Goal: Book appointment/travel/reservation

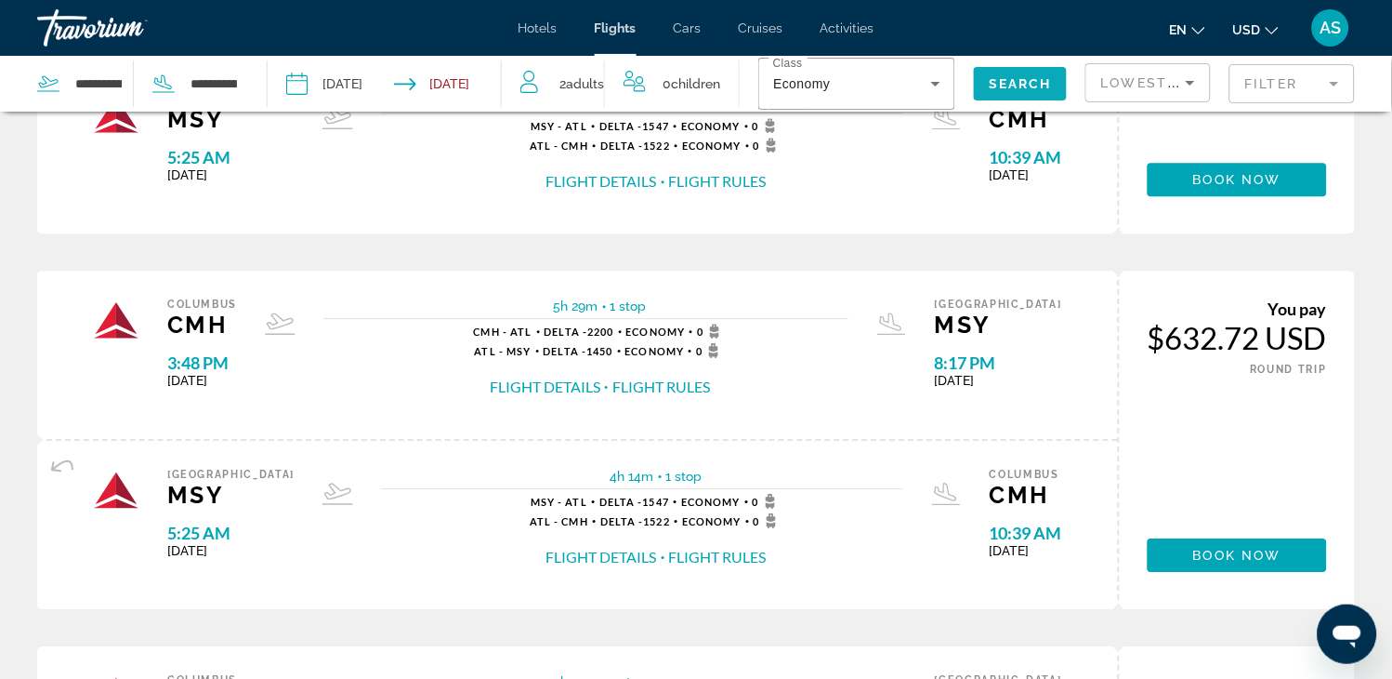
click at [980, 80] on span "Search widget" at bounding box center [1020, 83] width 93 height 45
click at [1024, 86] on span "Search" at bounding box center [1020, 83] width 63 height 15
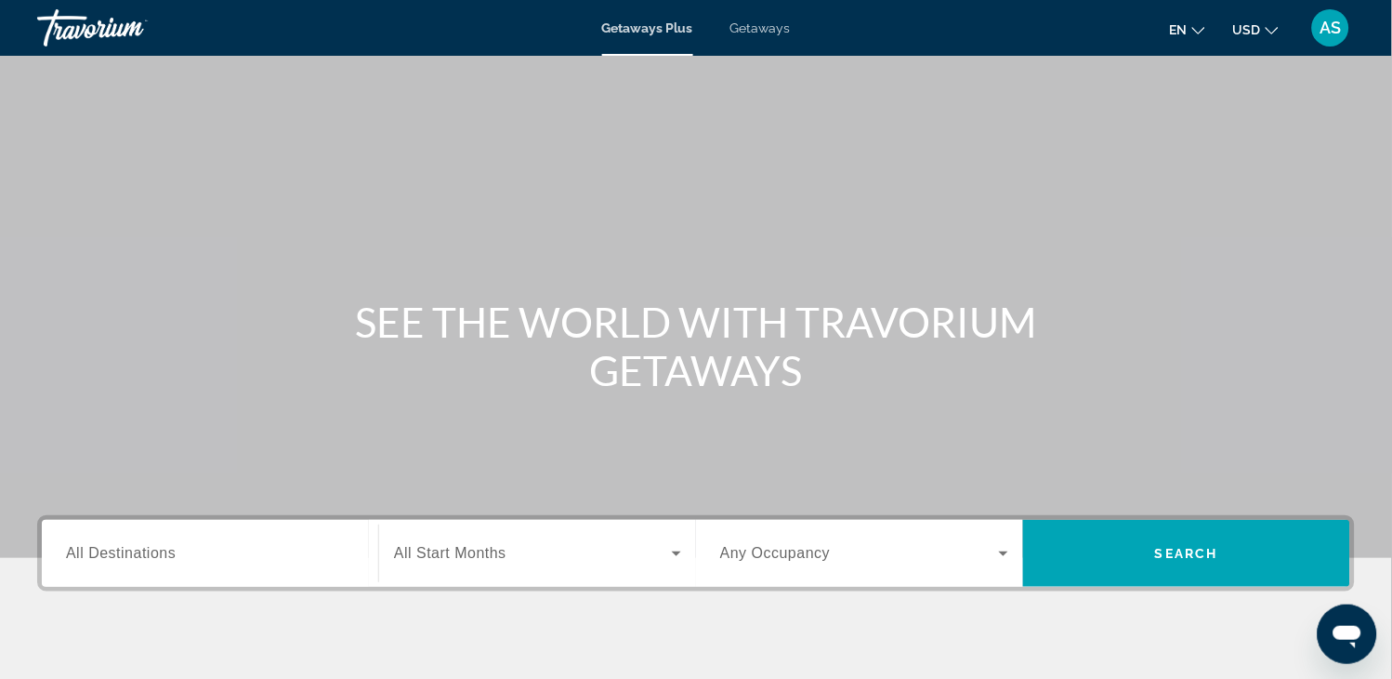
click at [991, 553] on span "Search widget" at bounding box center [859, 553] width 279 height 22
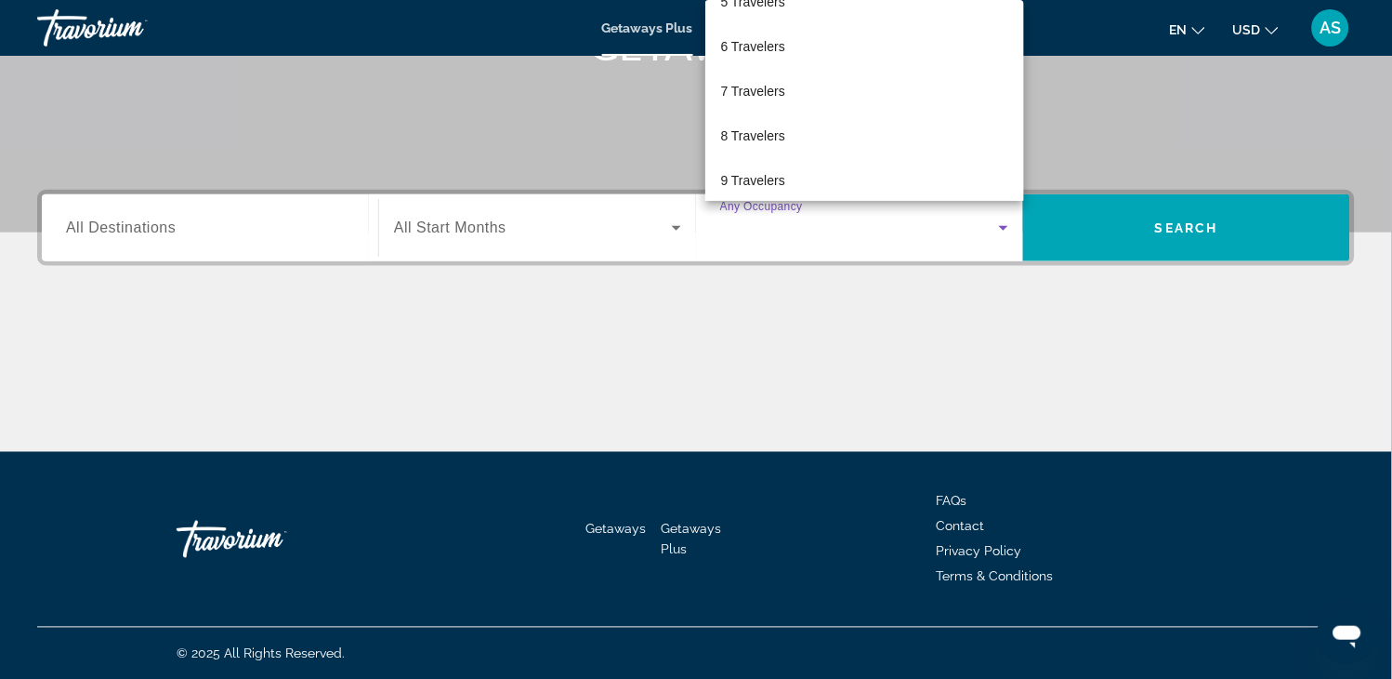
scroll to position [247, 0]
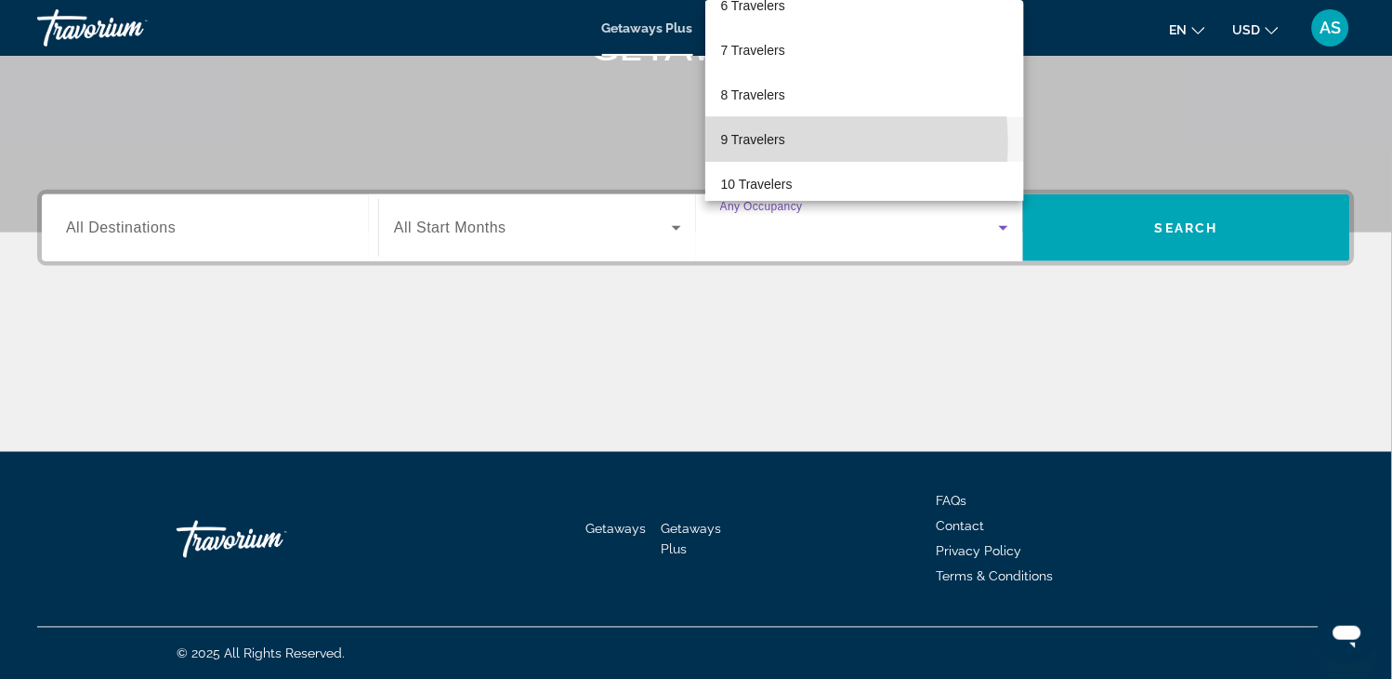
click at [765, 143] on span "9 Travelers" at bounding box center [752, 139] width 64 height 22
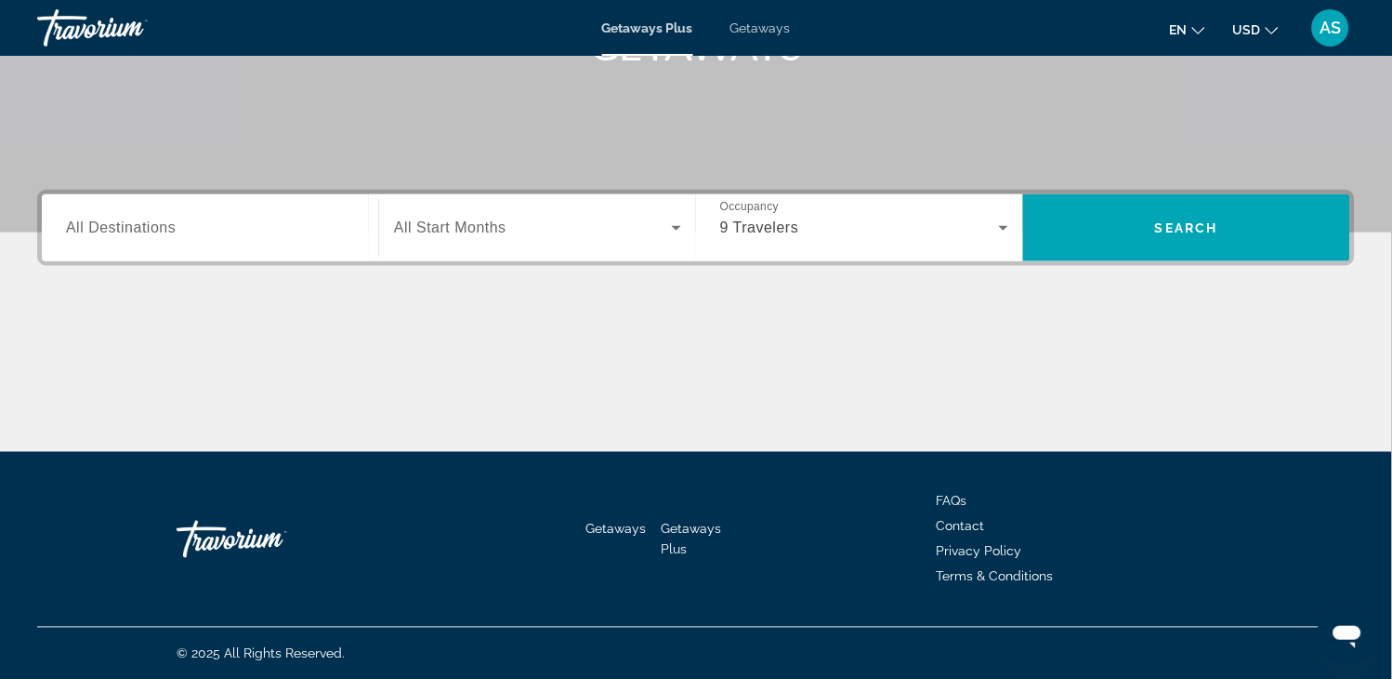
click at [277, 240] on div "Search widget" at bounding box center [210, 228] width 288 height 53
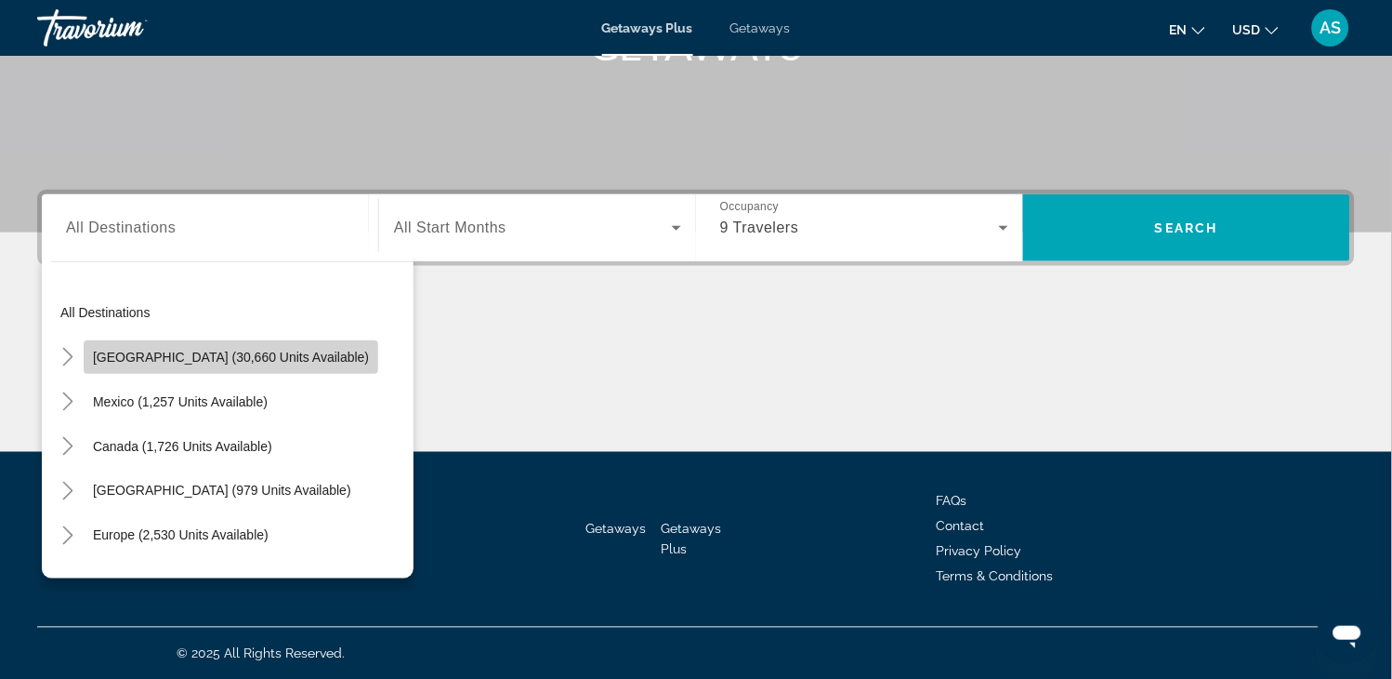
click at [277, 337] on span "Search widget" at bounding box center [231, 357] width 295 height 45
type input "**********"
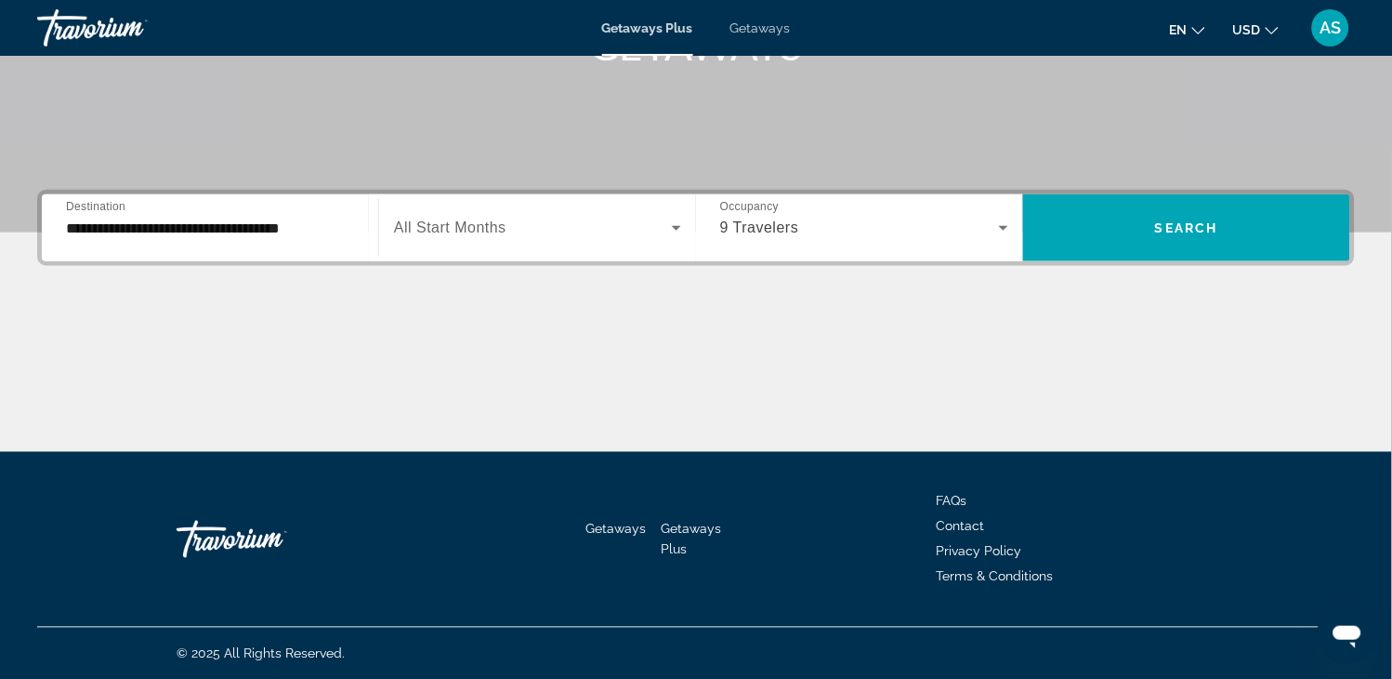
click at [477, 221] on span "All Start Months" at bounding box center [450, 227] width 112 height 16
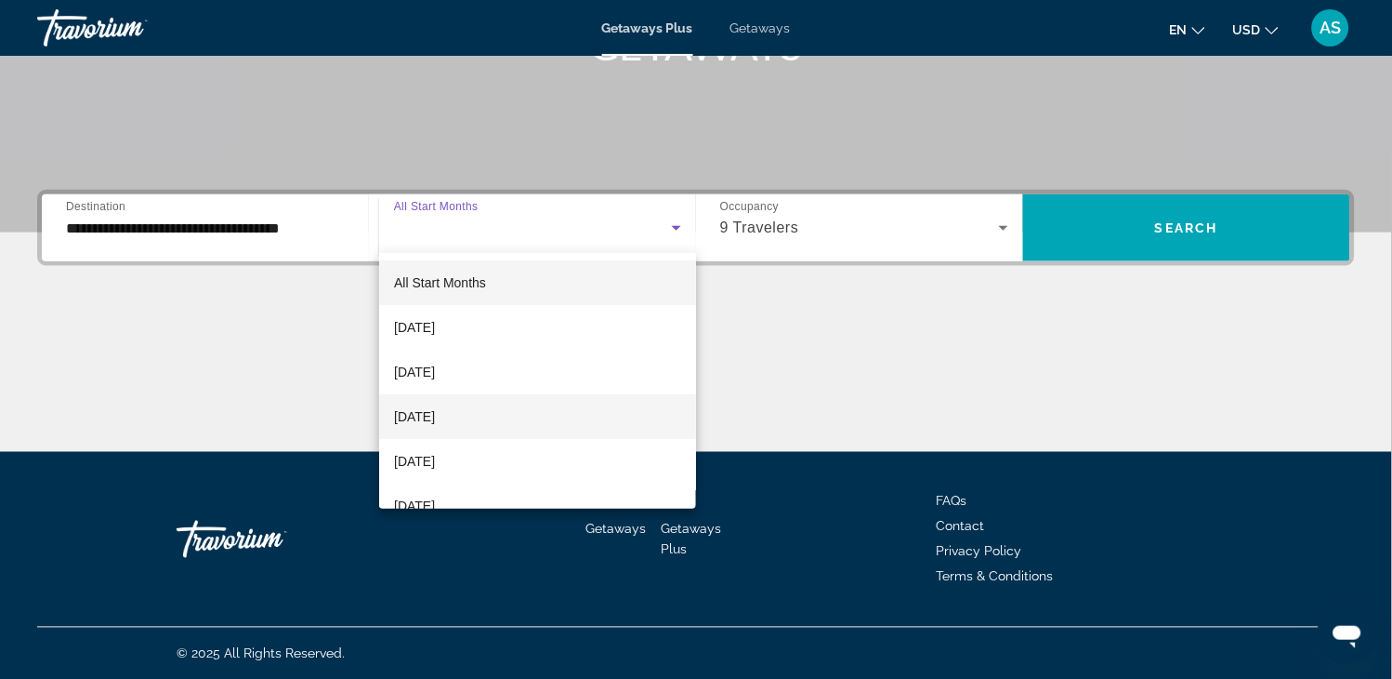
click at [519, 407] on mat-option "November 2025" at bounding box center [537, 416] width 317 height 45
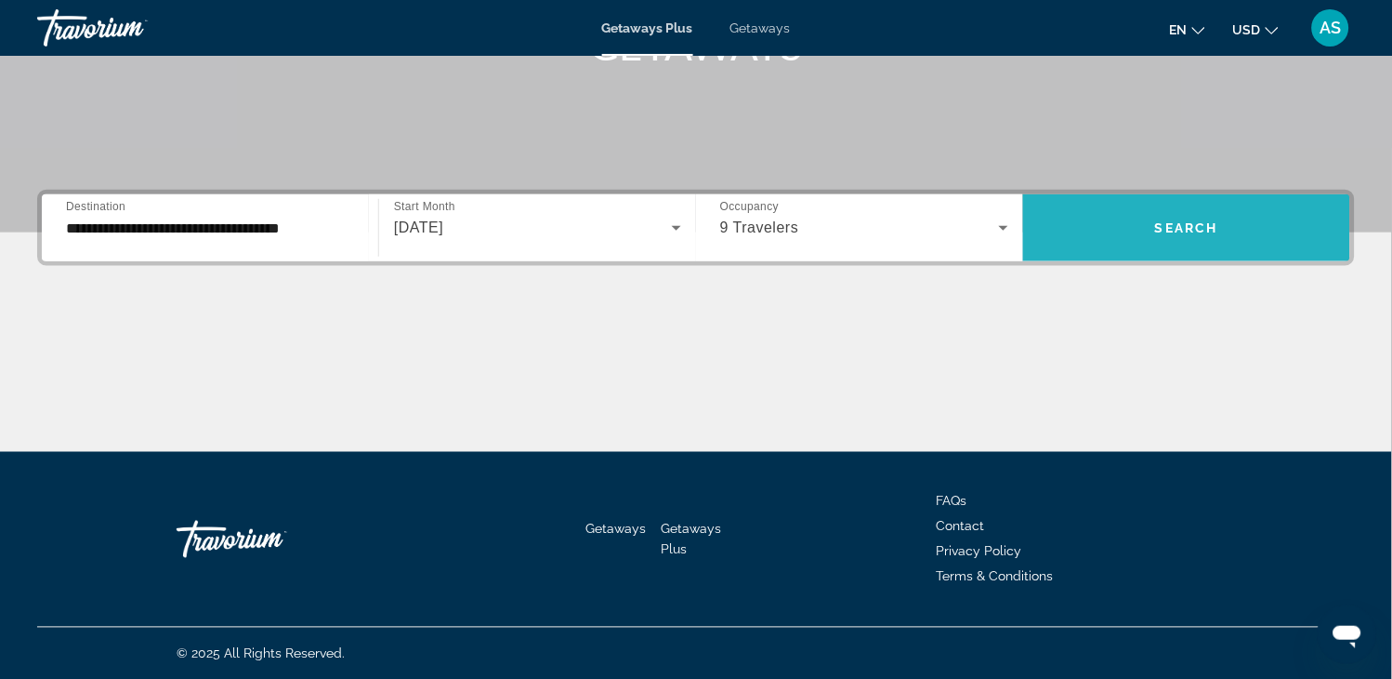
click at [1228, 235] on span "Search widget" at bounding box center [1186, 227] width 327 height 45
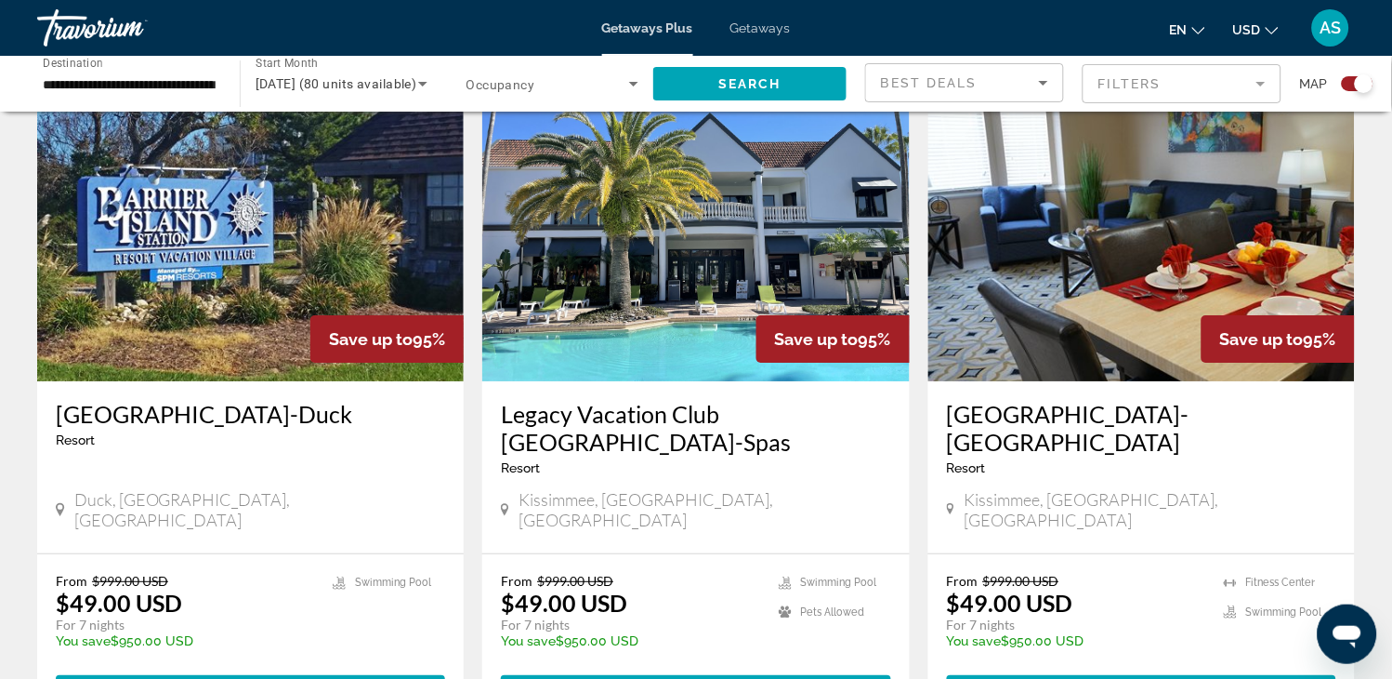
scroll to position [1363, 0]
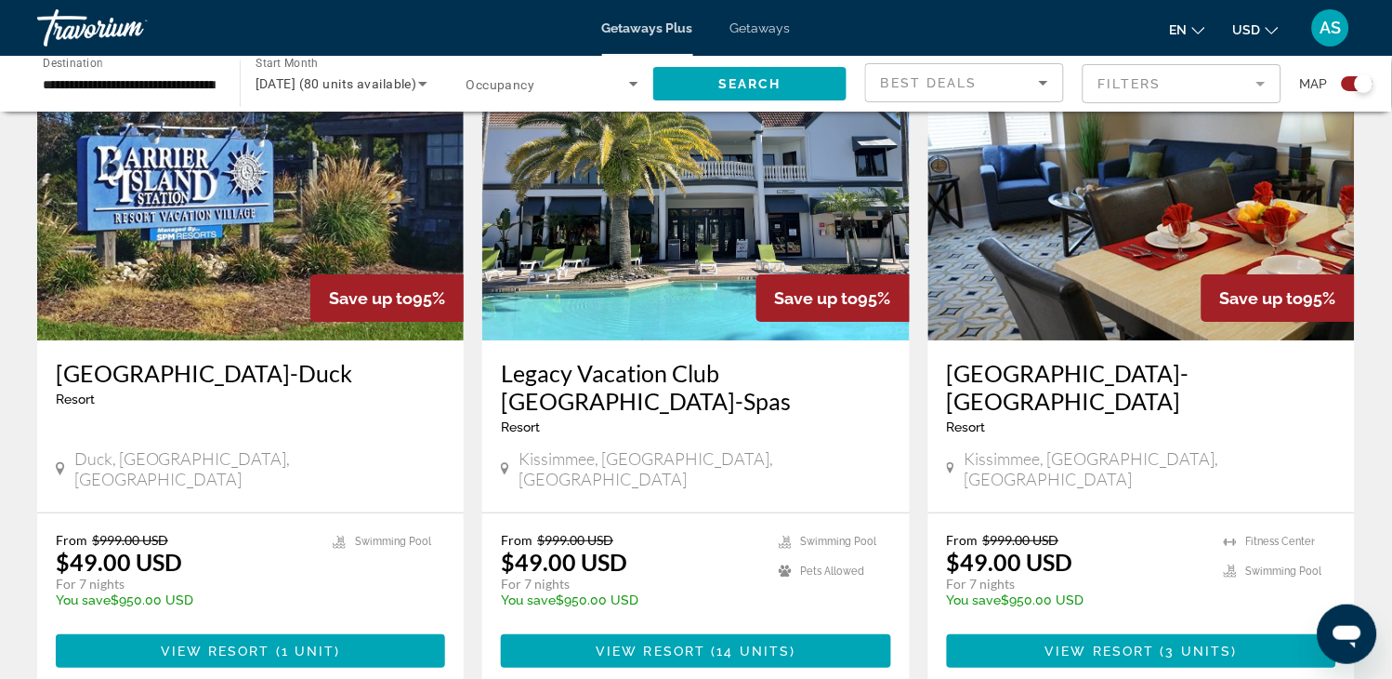
drag, startPoint x: 1228, startPoint y: 235, endPoint x: 759, endPoint y: 386, distance: 493.0
click at [759, 386] on div "Legacy Vacation Club Orlando-Spas Resort - This is an adults only resort" at bounding box center [695, 403] width 389 height 89
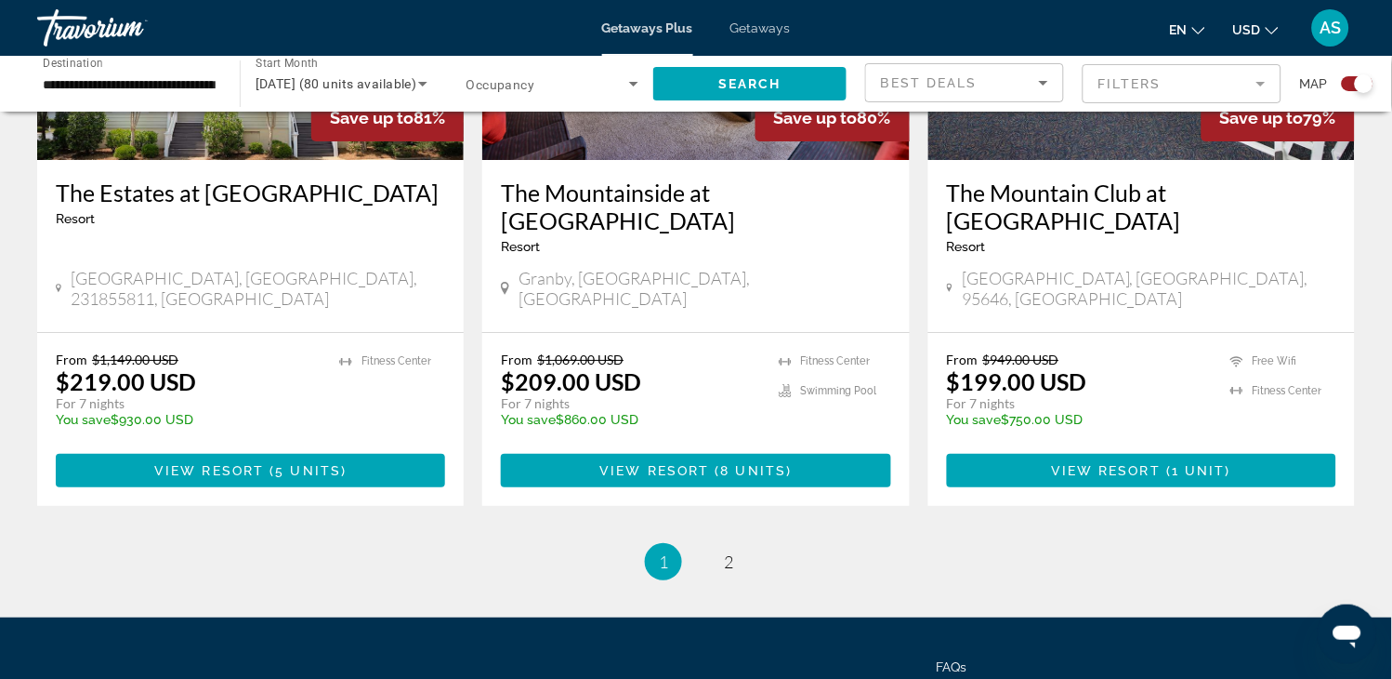
scroll to position [2933, 0]
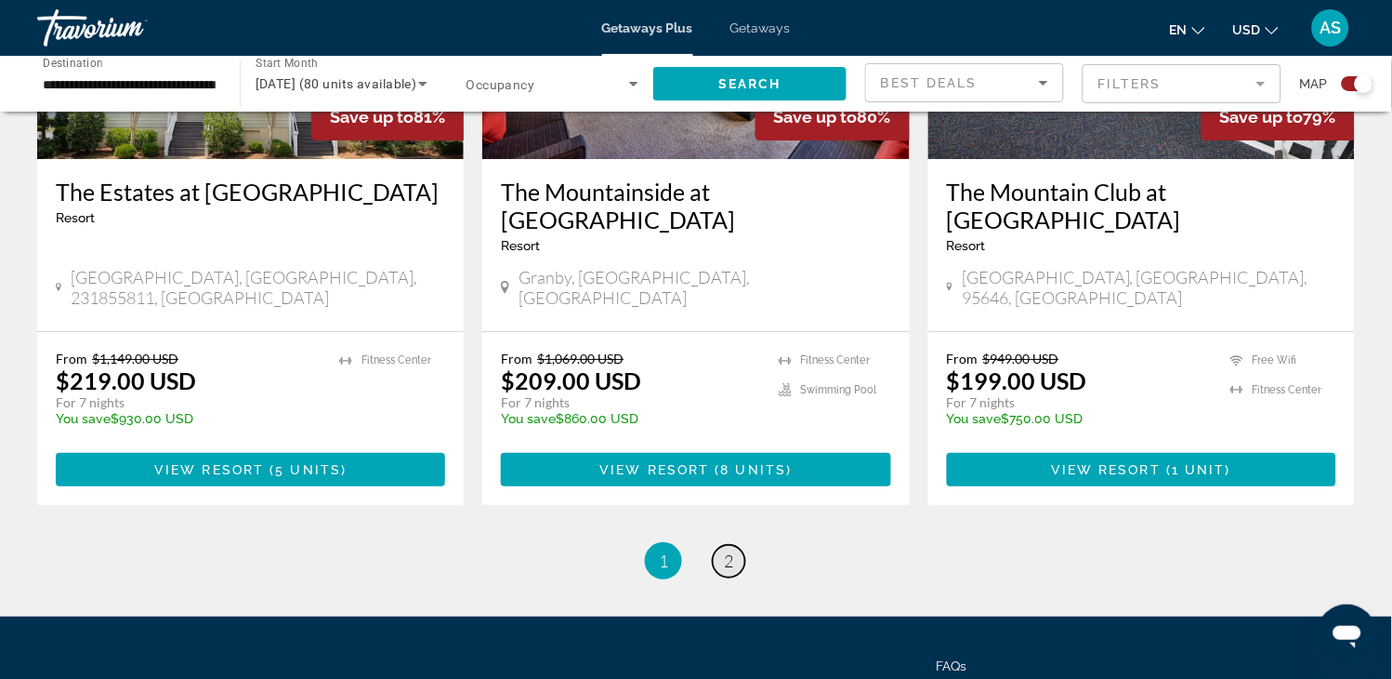
click at [722, 545] on link "page 2" at bounding box center [729, 561] width 33 height 33
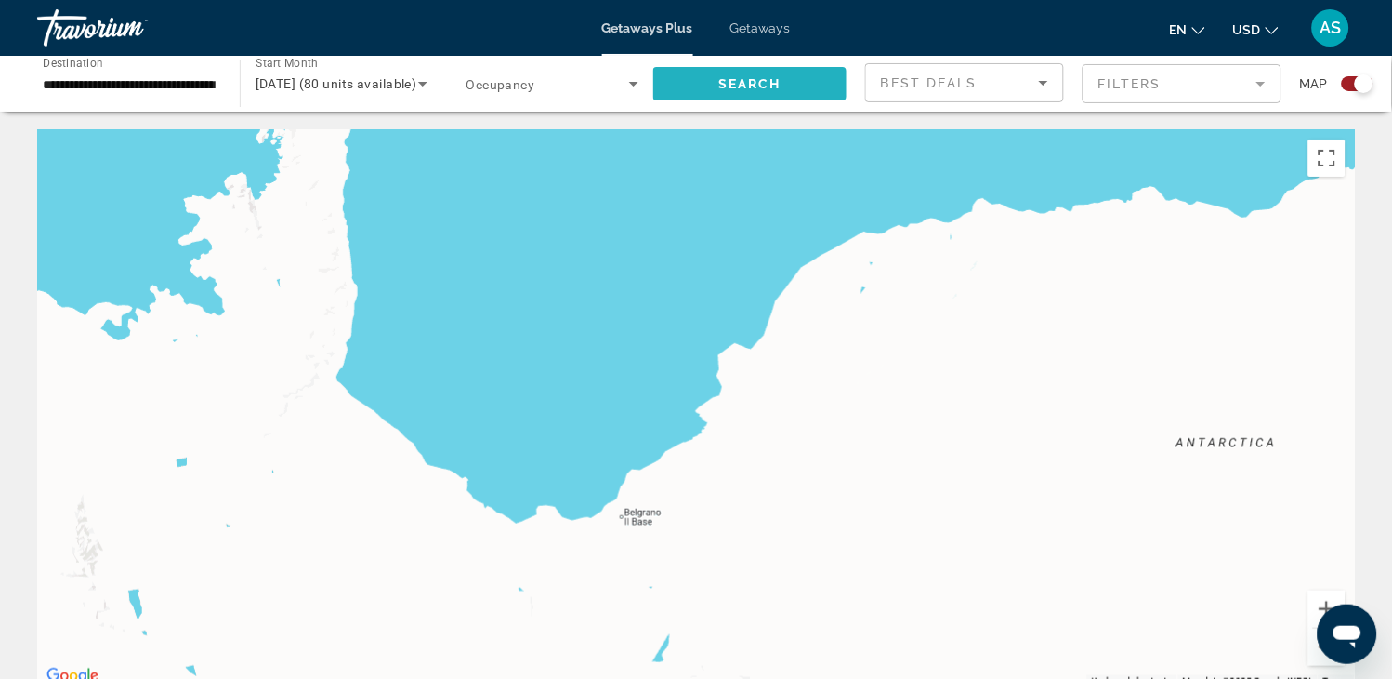
click at [731, 79] on span "Search" at bounding box center [750, 83] width 63 height 15
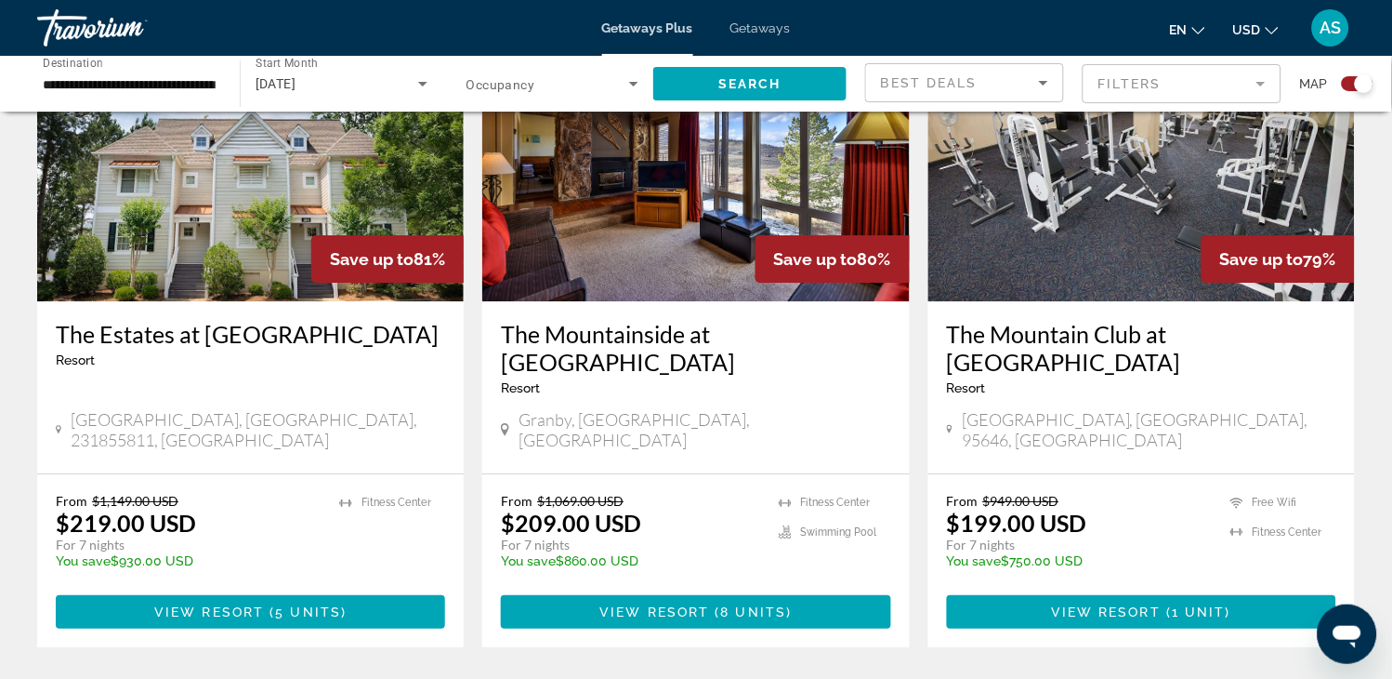
scroll to position [2877, 0]
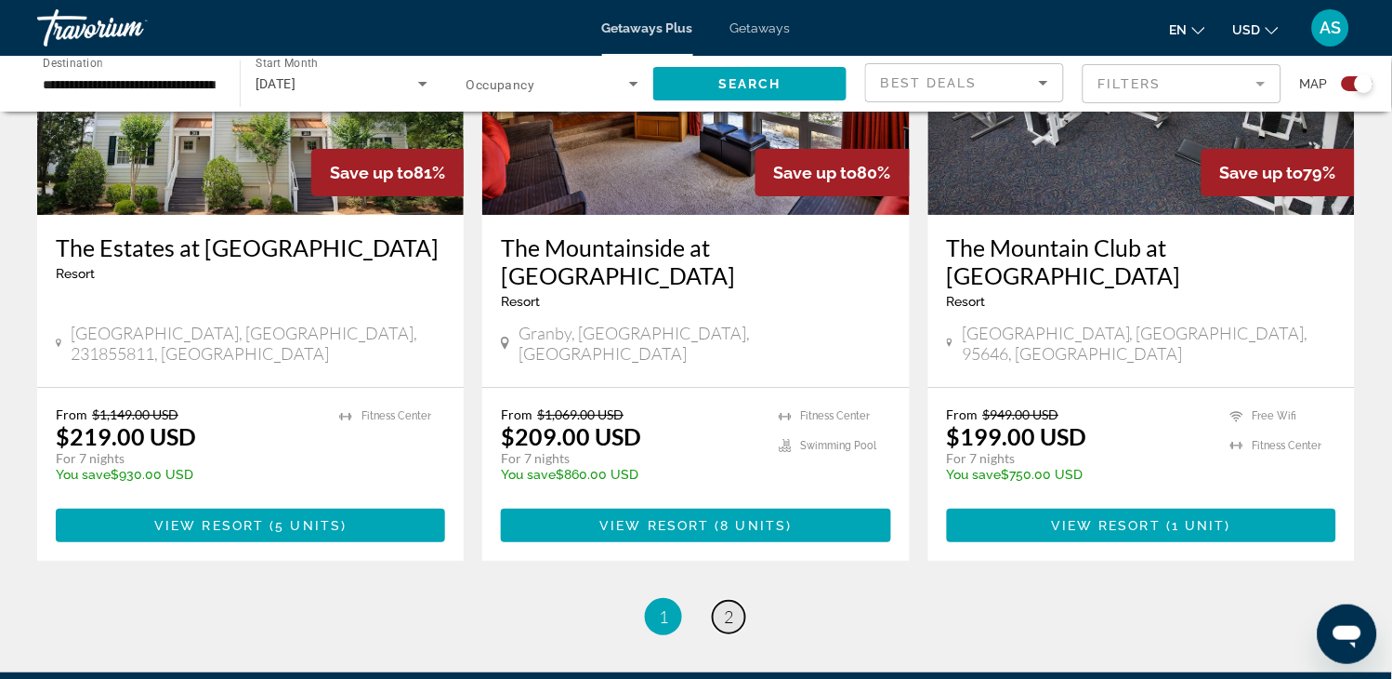
click at [721, 600] on link "page 2" at bounding box center [729, 616] width 33 height 33
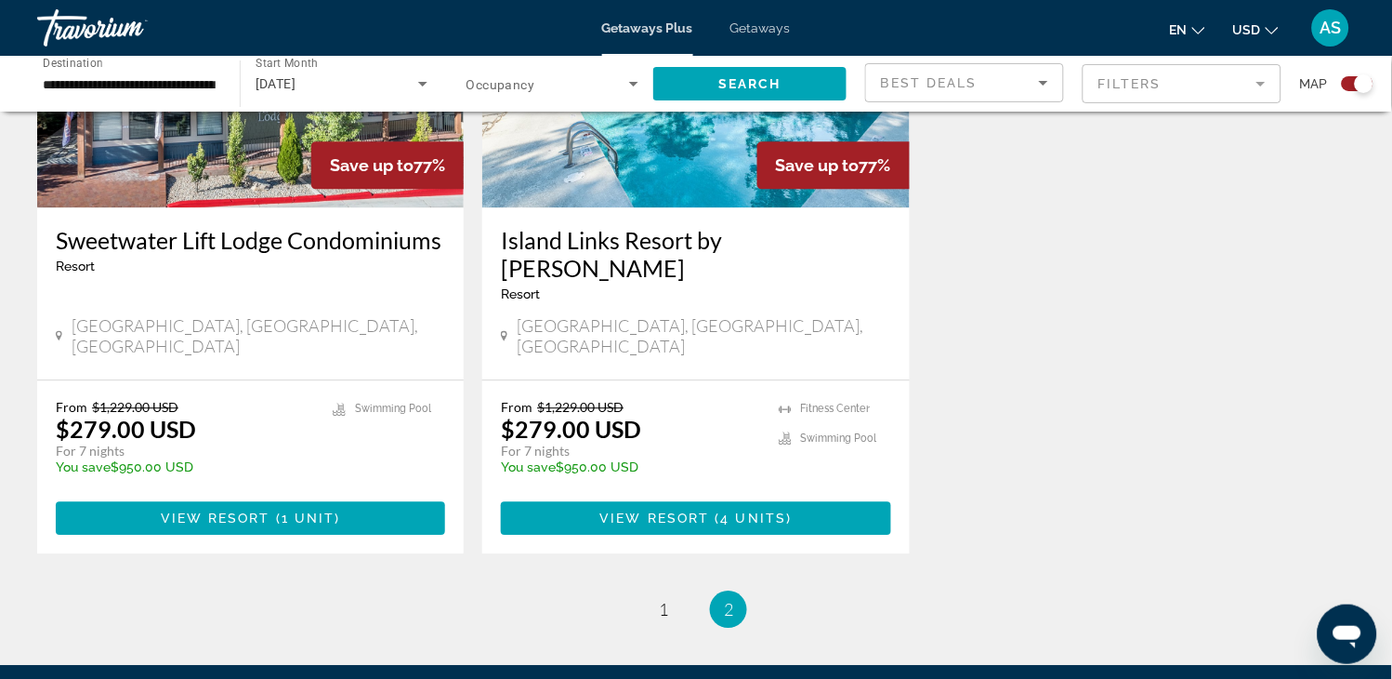
scroll to position [860, 0]
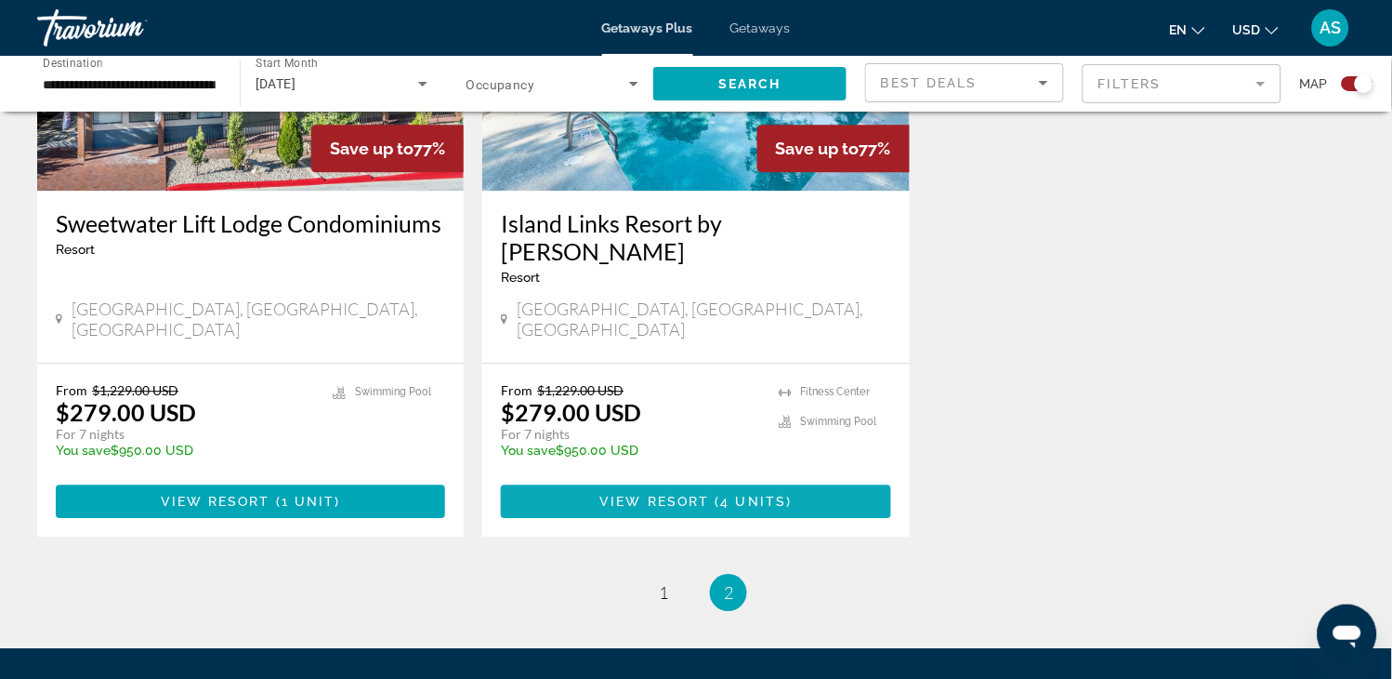
click at [660, 479] on span "Main content" at bounding box center [695, 501] width 389 height 45
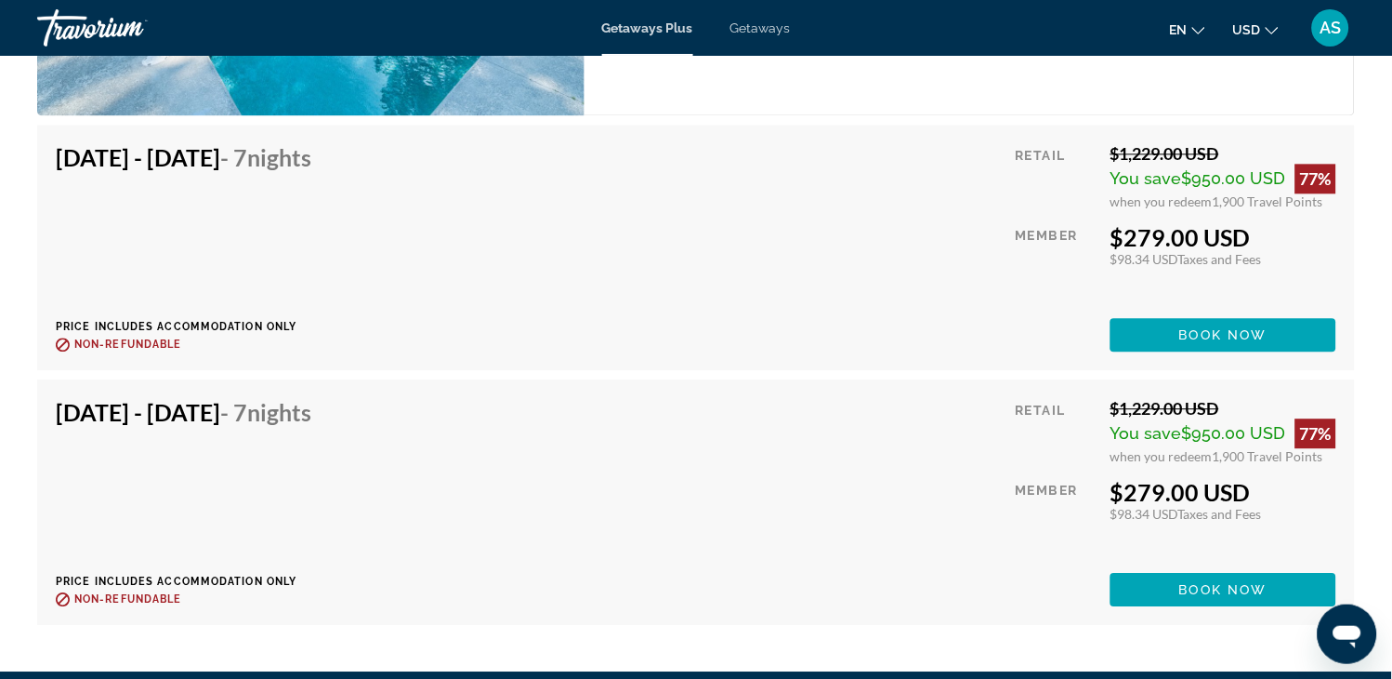
scroll to position [3981, 0]
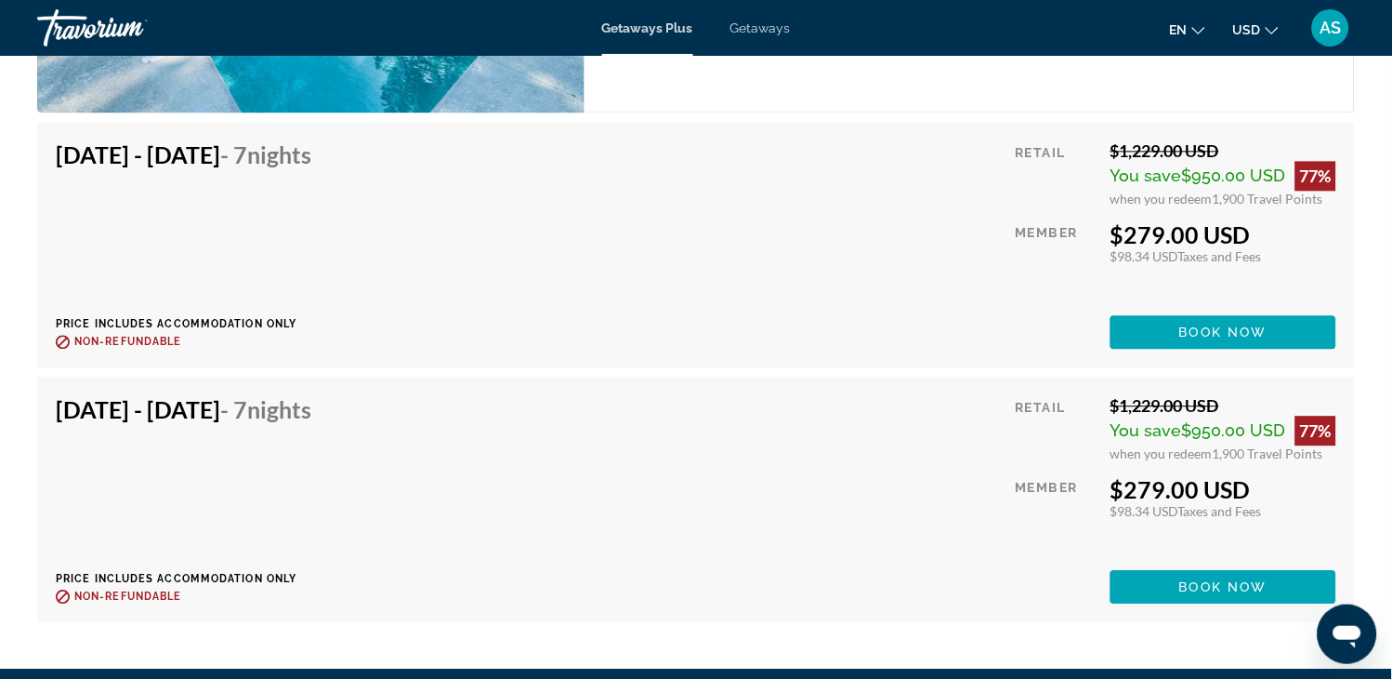
drag, startPoint x: 1409, startPoint y: 600, endPoint x: 697, endPoint y: 154, distance: 840.3
click at [697, 154] on div "Nov 28, 2025 - Dec 5, 2025 - 7 Nights Price includes accommodation only Refunda…" at bounding box center [696, 244] width 1281 height 208
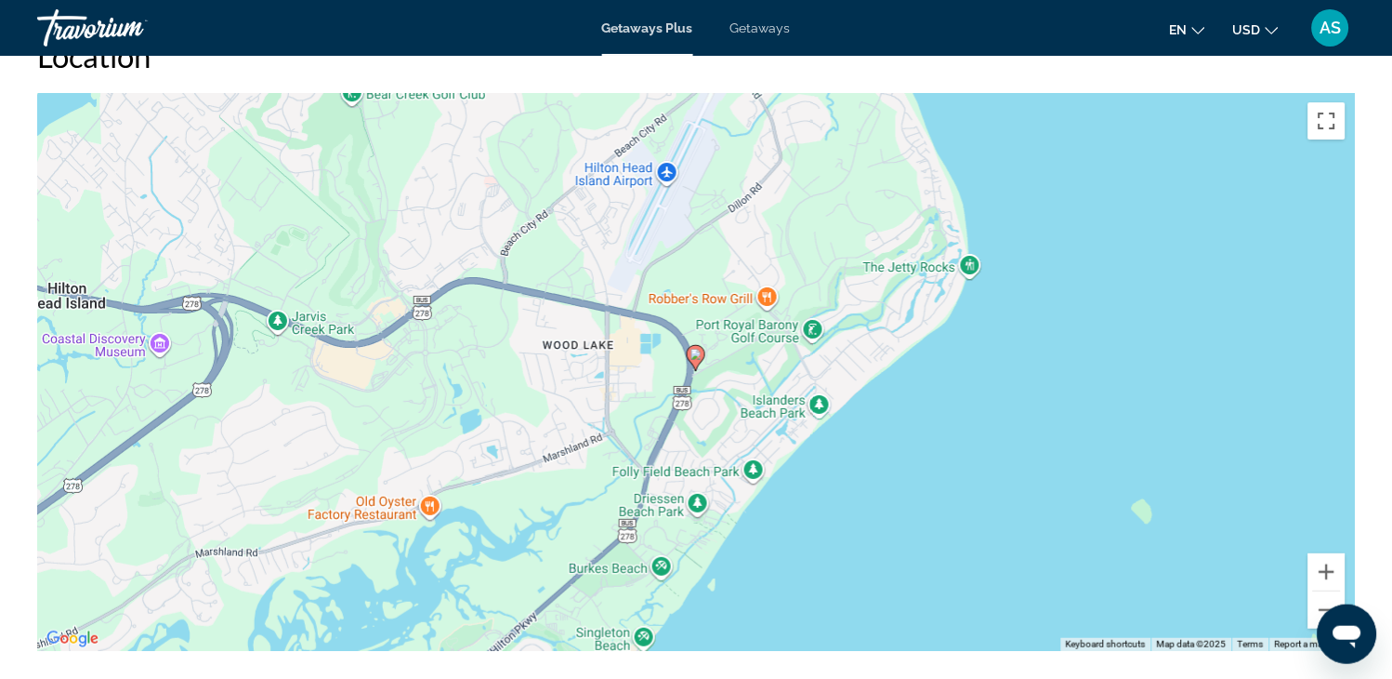
scroll to position [2866, 0]
